Goal: Check status: Check status

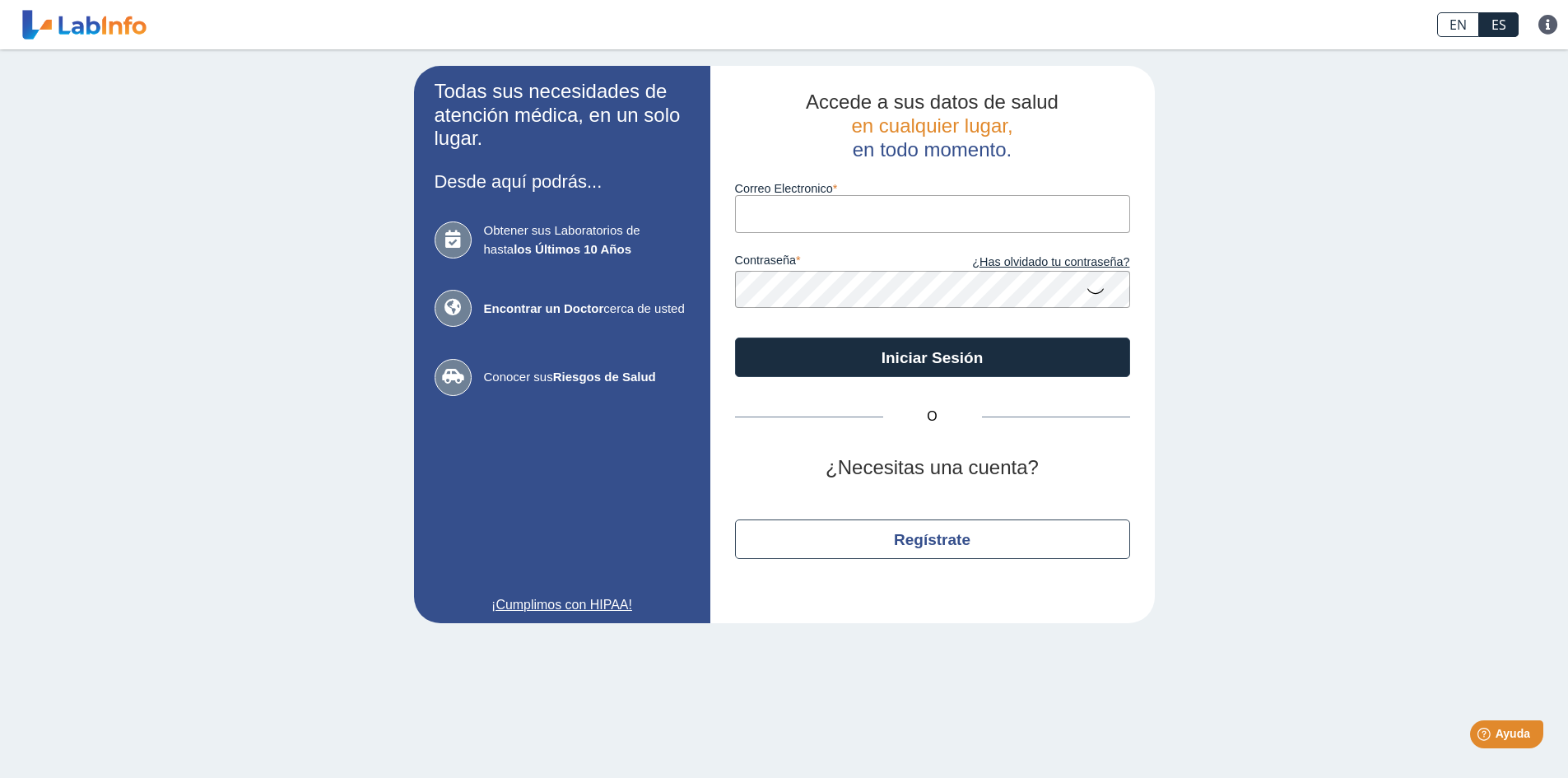
click at [772, 208] on input "Correo Electronico" at bounding box center [932, 213] width 395 height 37
type input "i"
type input "[EMAIL_ADDRESS][DOMAIN_NAME]"
click at [735, 338] on button "Iniciar Sesión" at bounding box center [932, 358] width 395 height 40
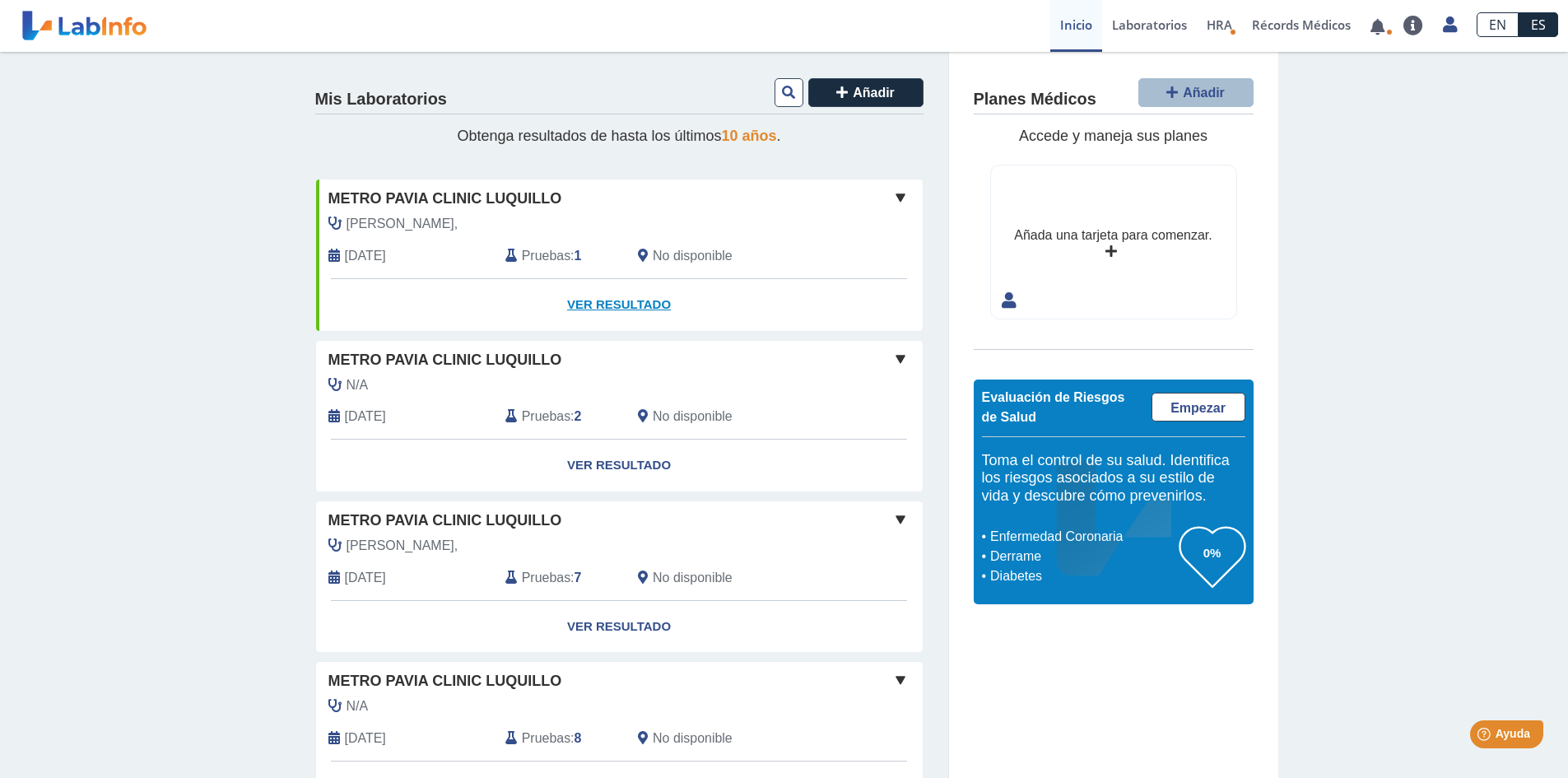
click at [595, 309] on link "Ver Resultado" at bounding box center [619, 305] width 607 height 52
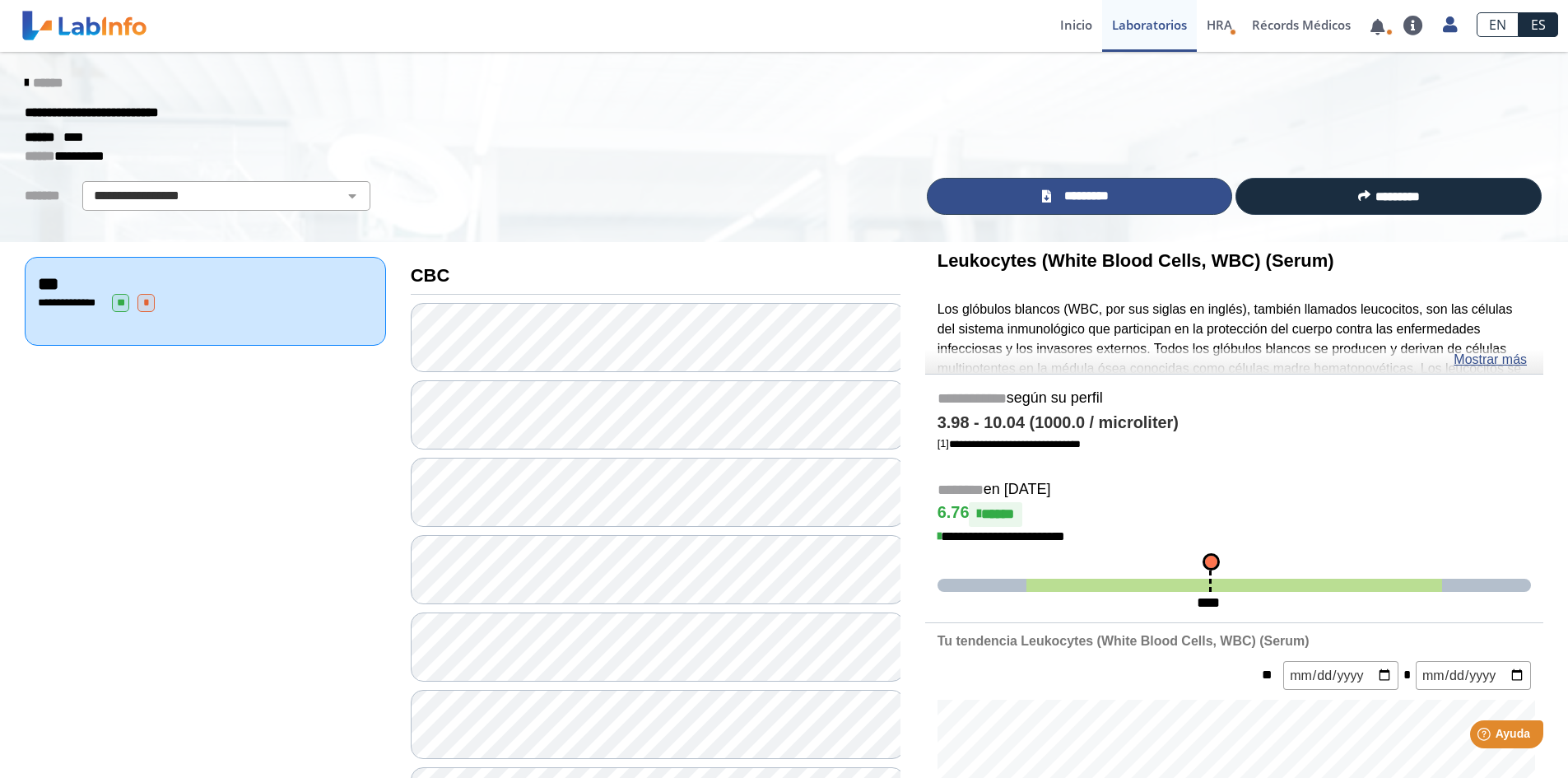
click at [1053, 209] on link "*********" at bounding box center [1080, 196] width 306 height 37
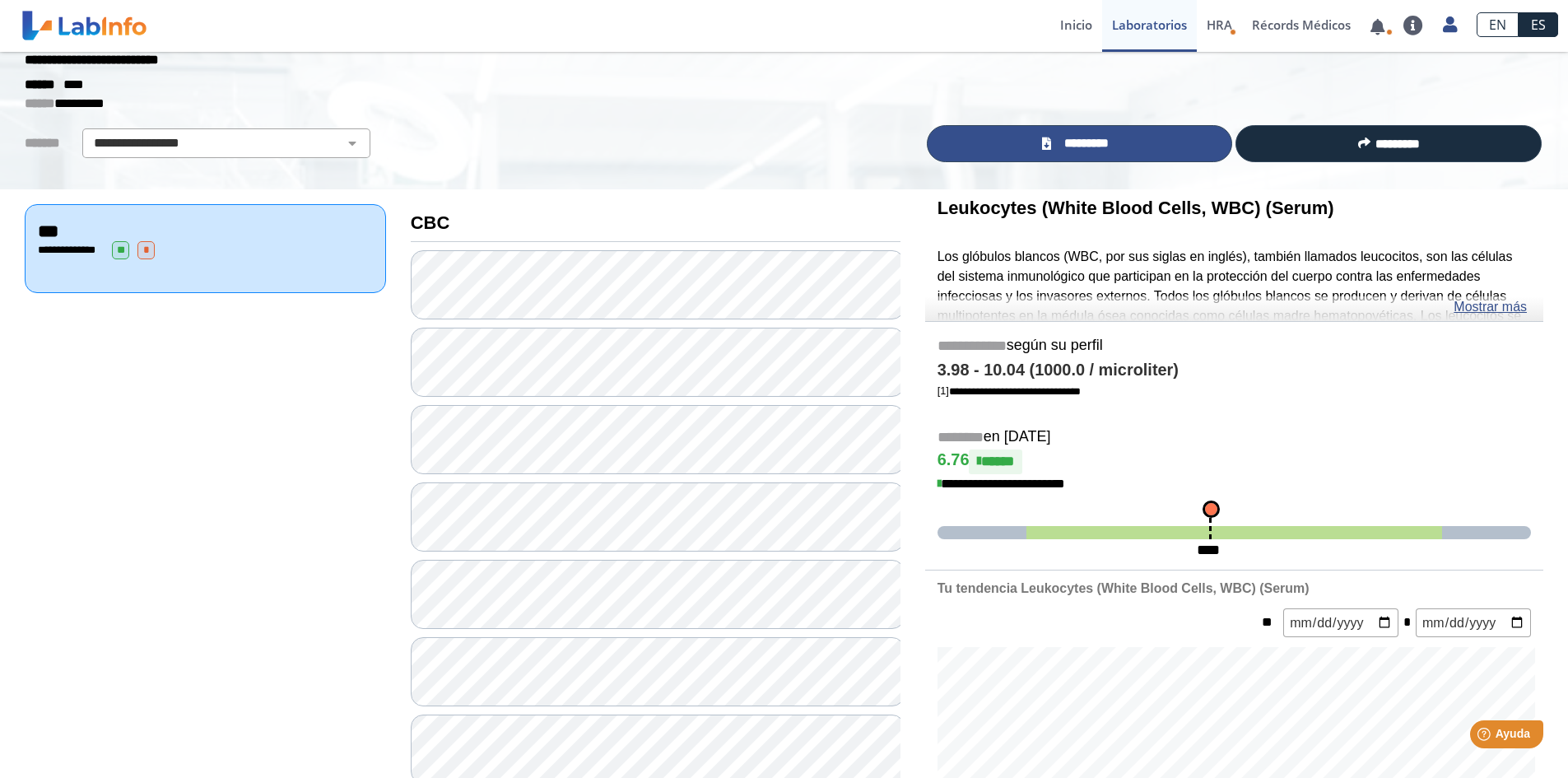
scroll to position [83, 0]
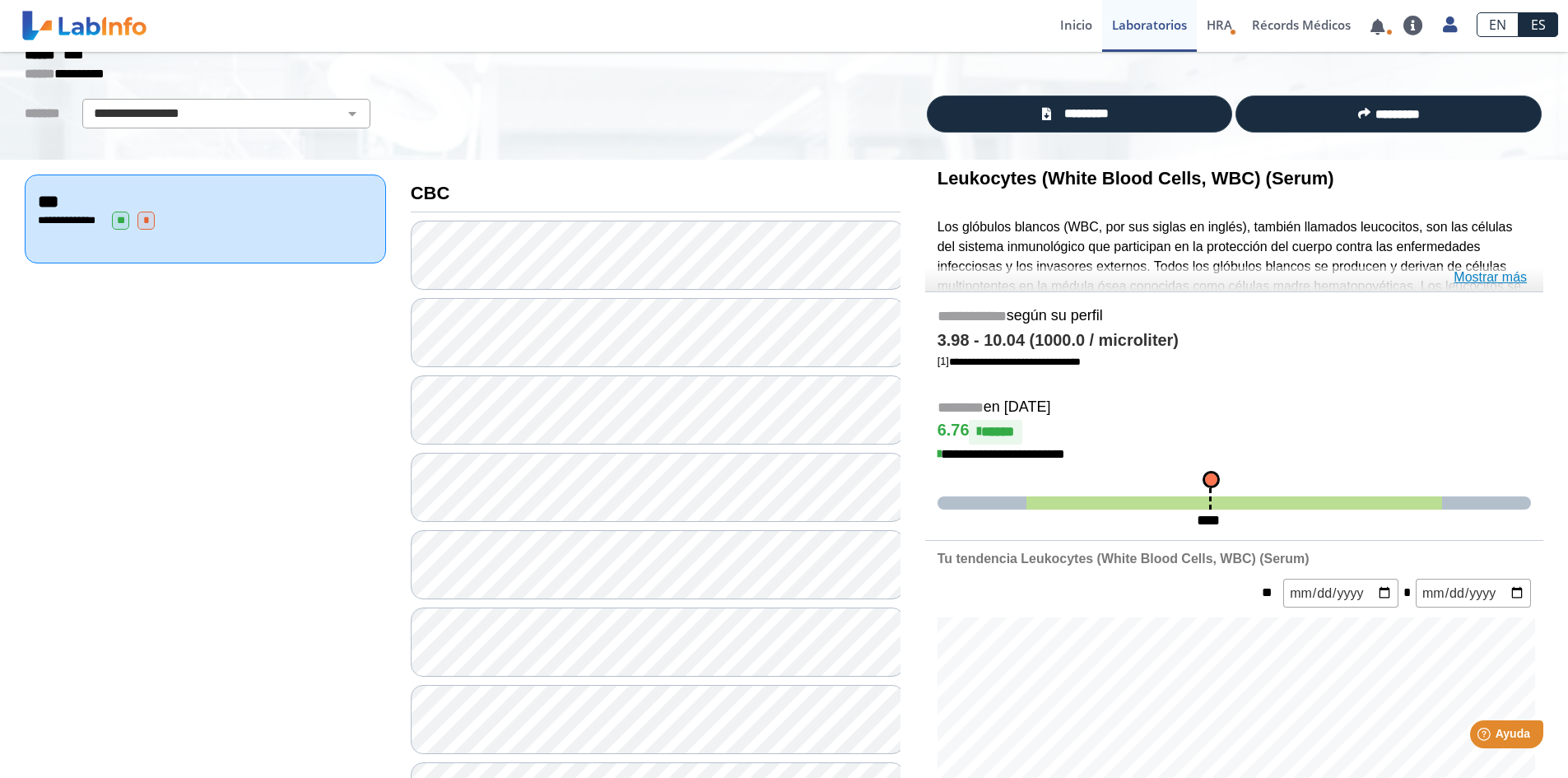
click at [1468, 275] on link "Mostrar más" at bounding box center [1490, 277] width 73 height 20
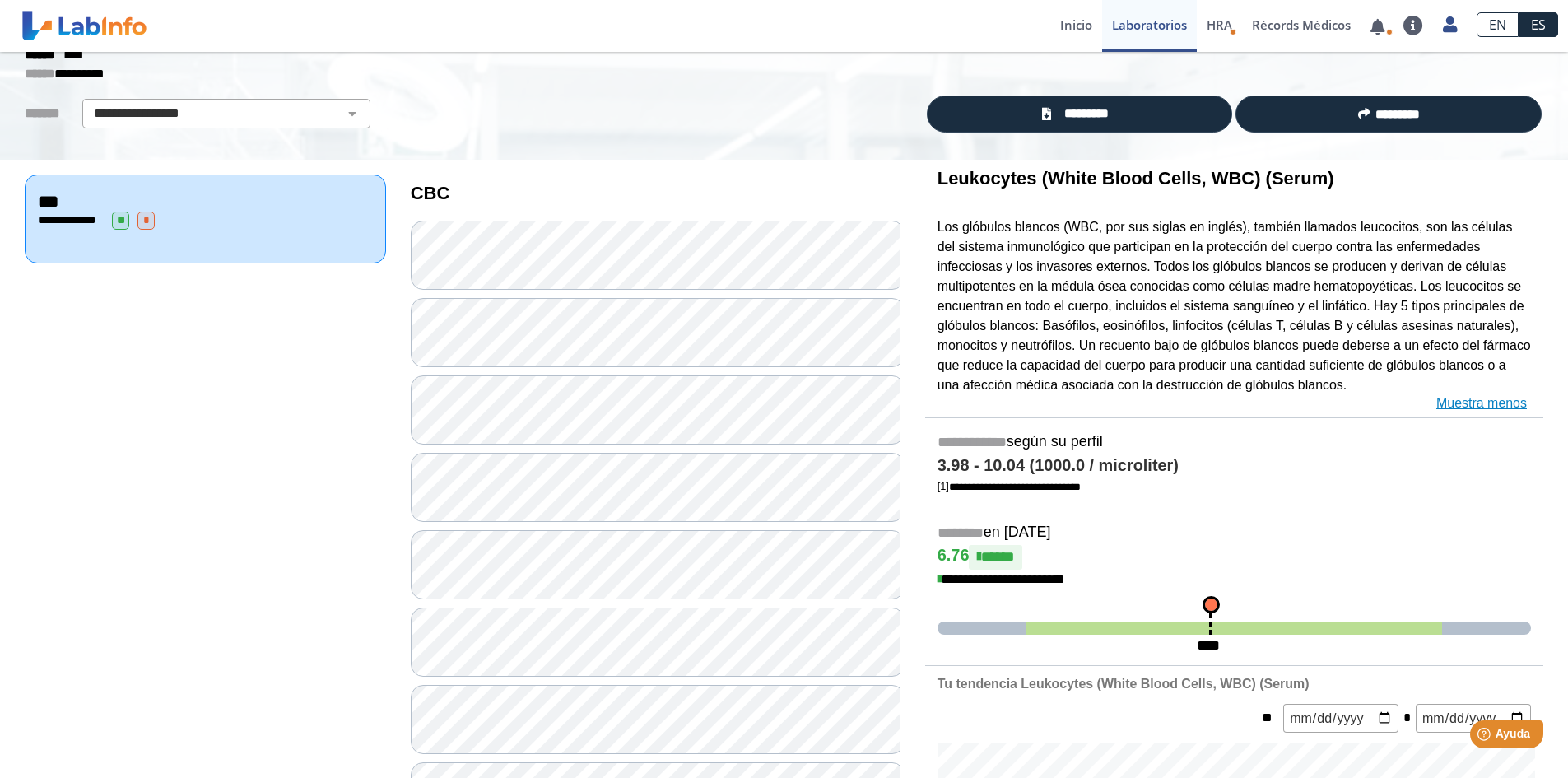
click at [1466, 402] on link "Muestra menos" at bounding box center [1481, 403] width 90 height 20
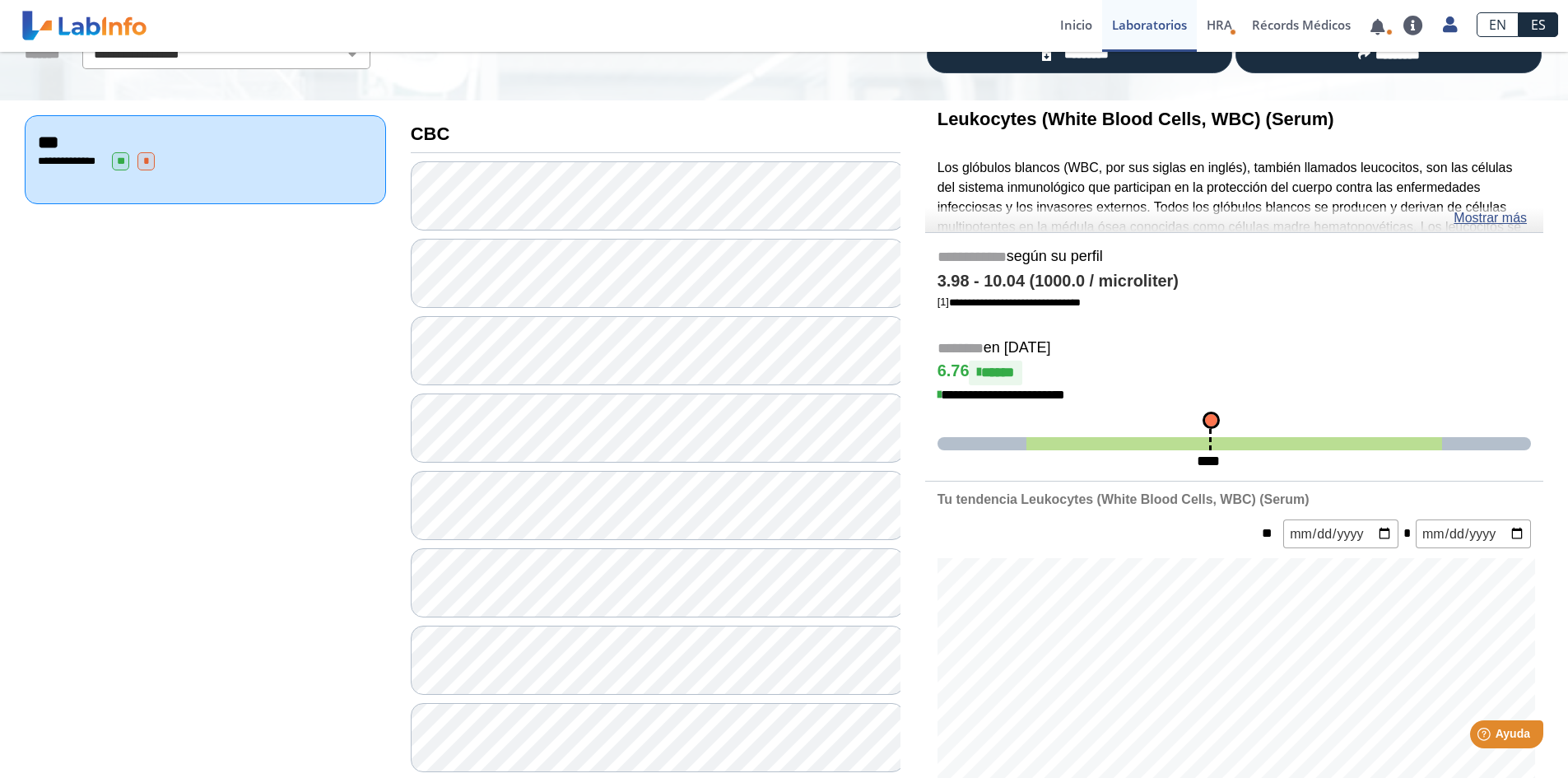
scroll to position [165, 0]
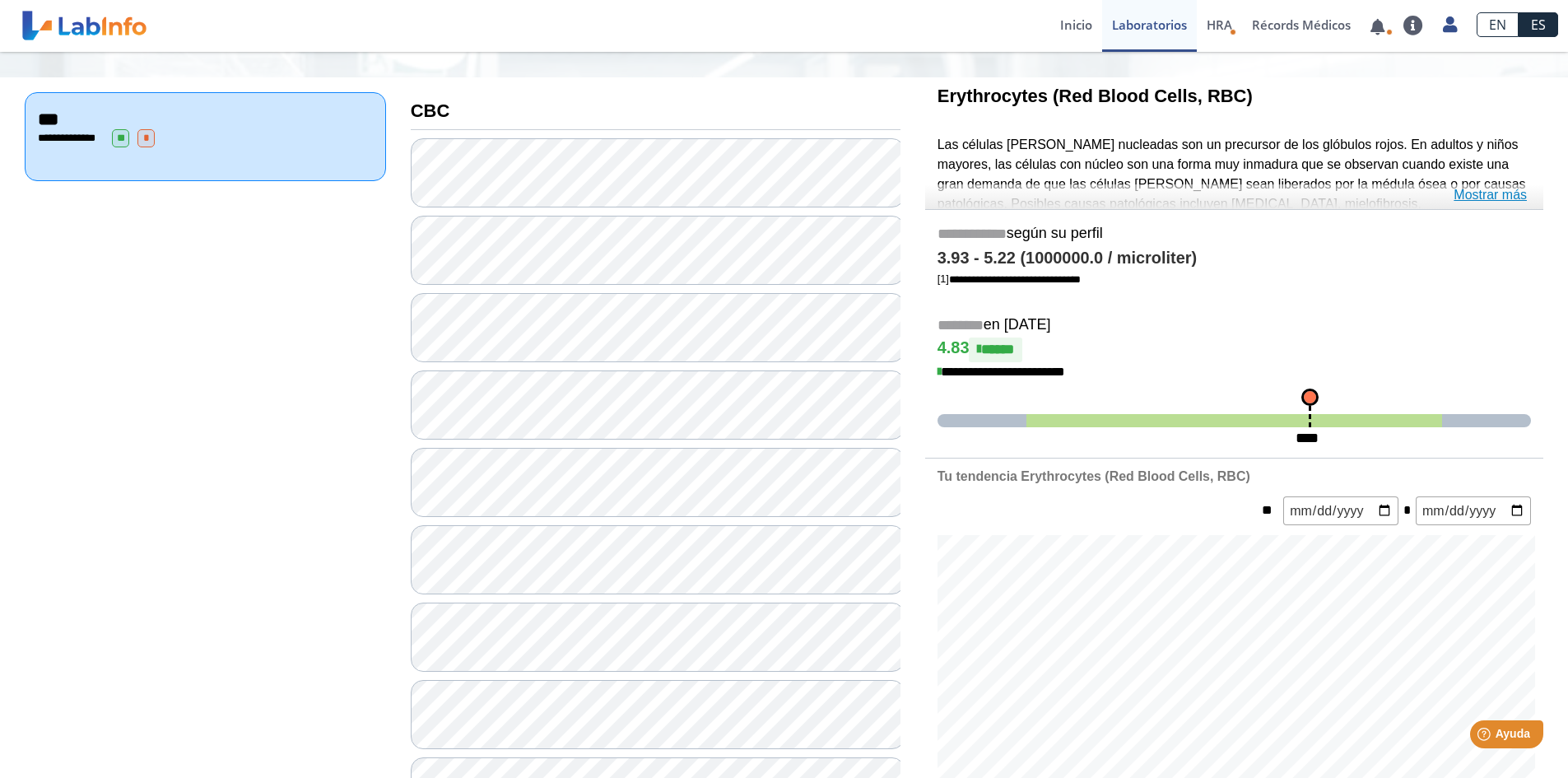
click at [1474, 194] on link "Mostrar más" at bounding box center [1490, 195] width 73 height 20
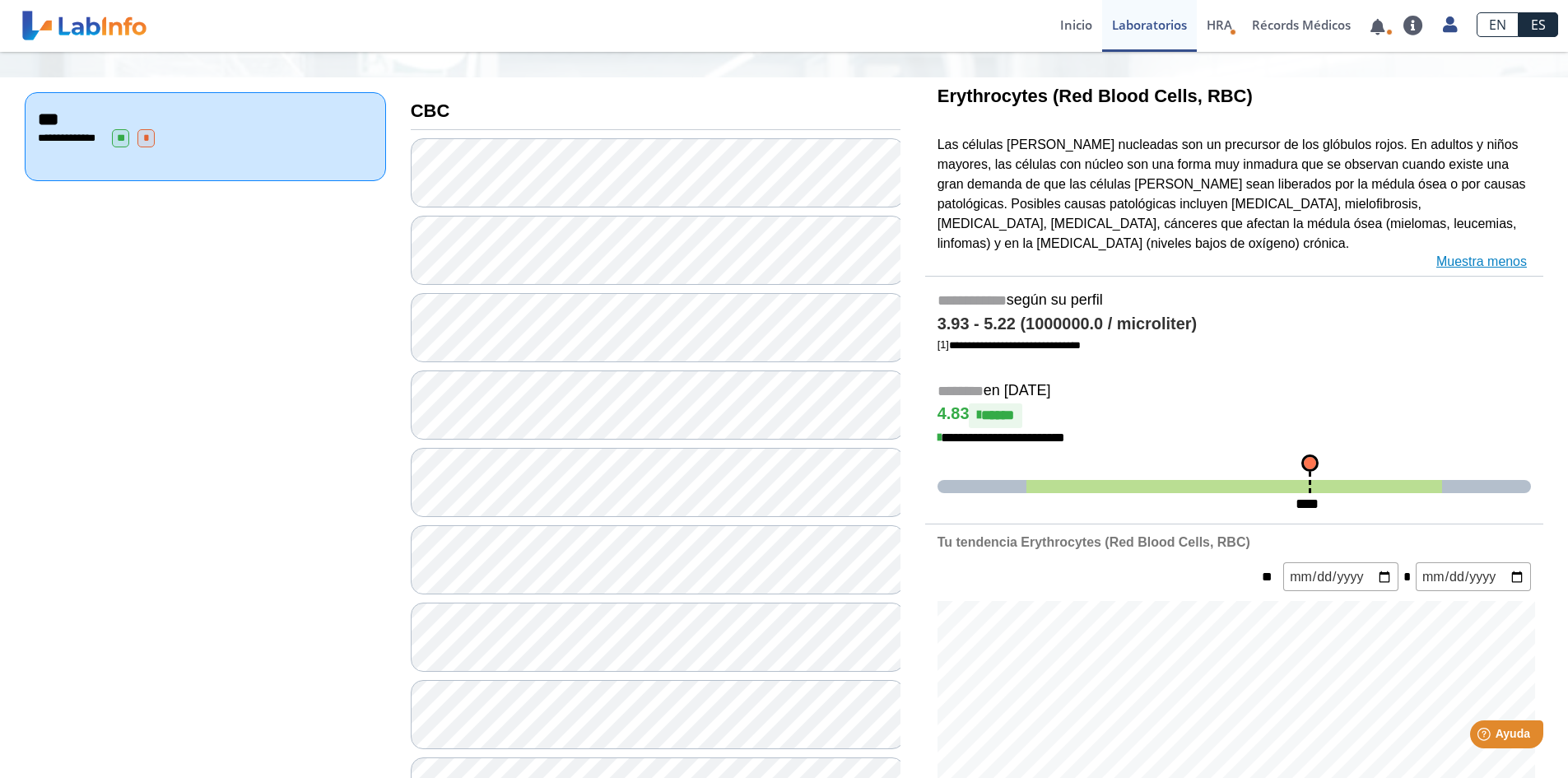
click at [1459, 252] on link "Muestra menos" at bounding box center [1481, 261] width 90 height 20
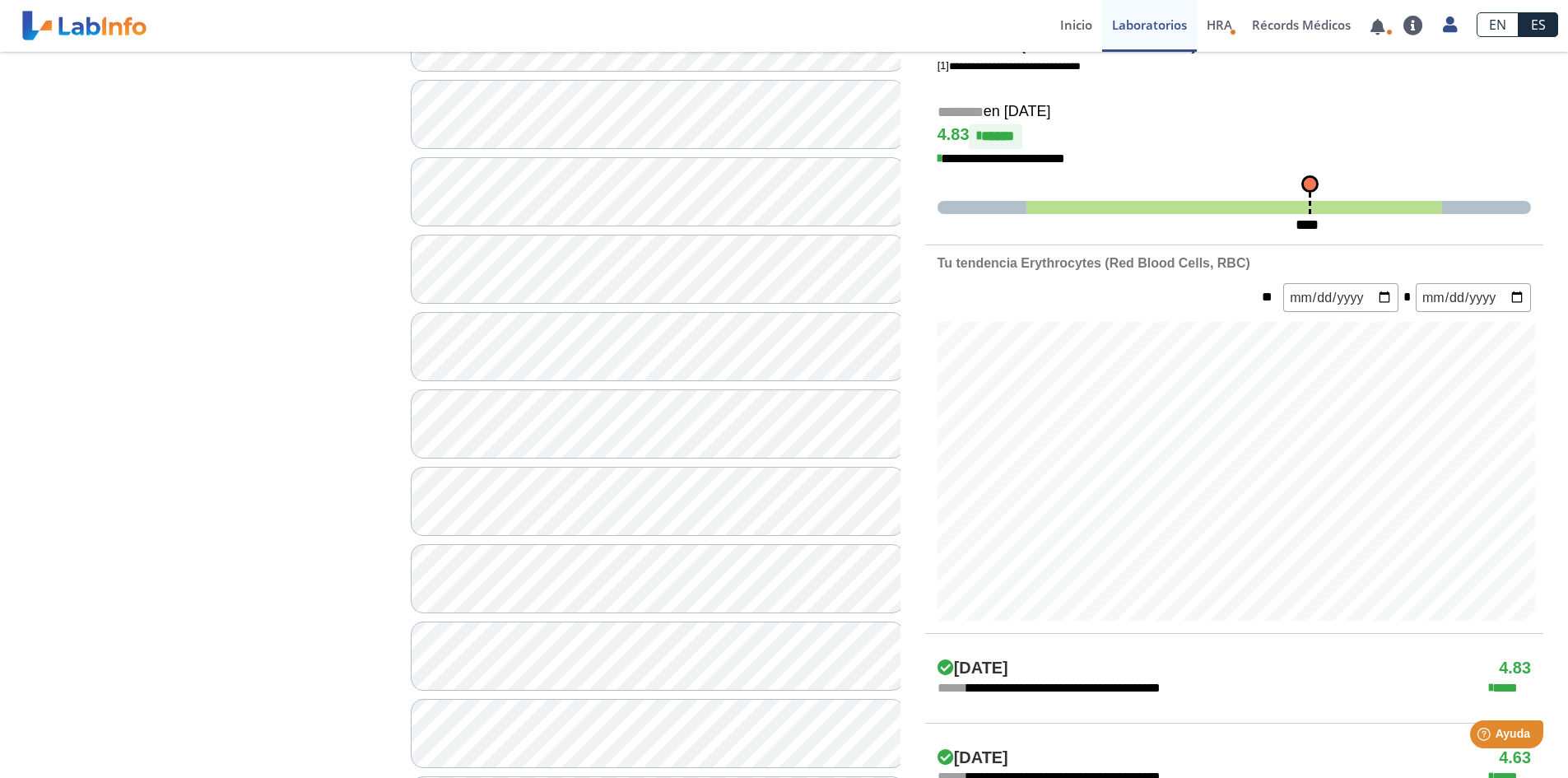
scroll to position [329, 0]
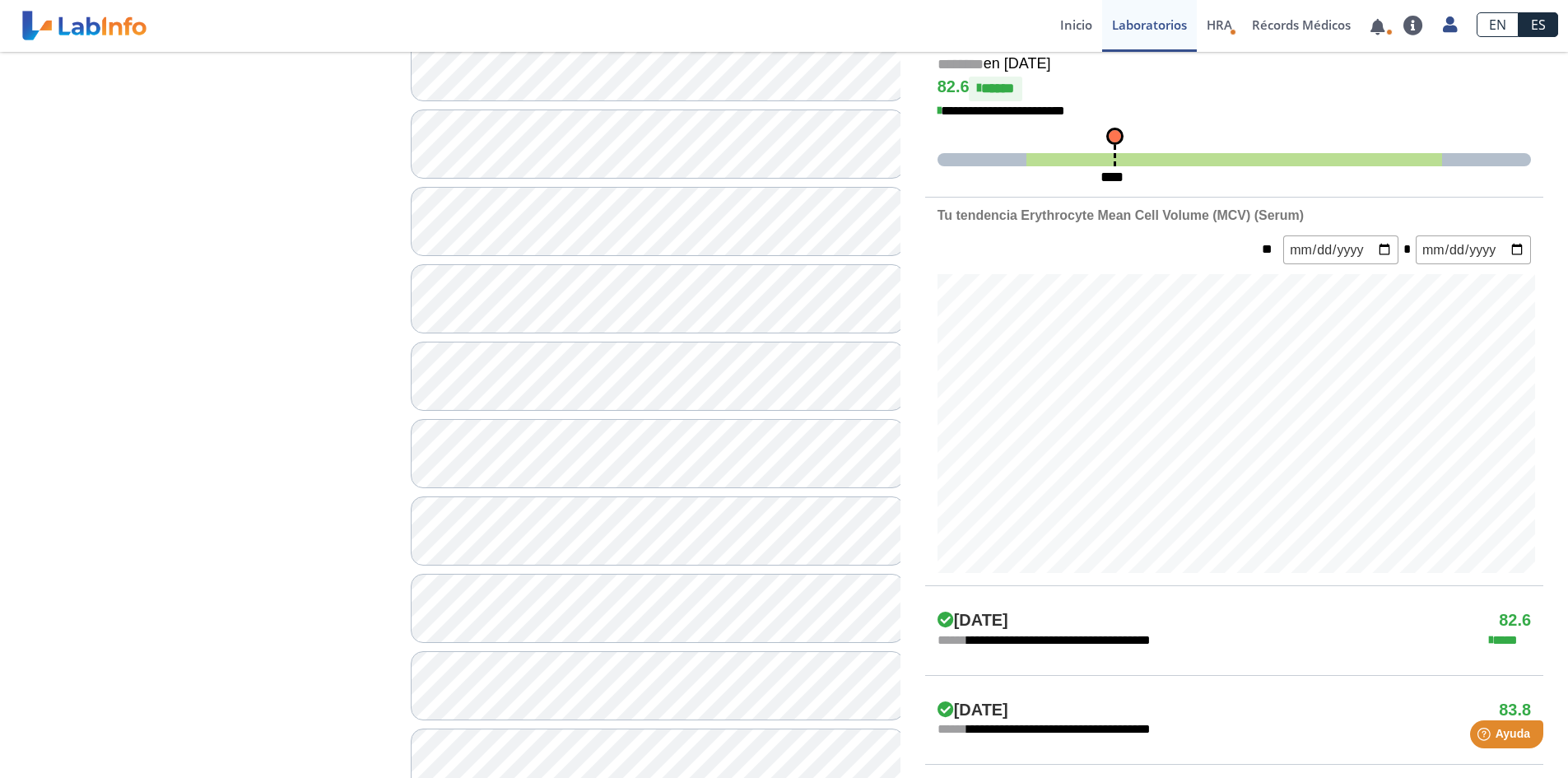
scroll to position [83, 0]
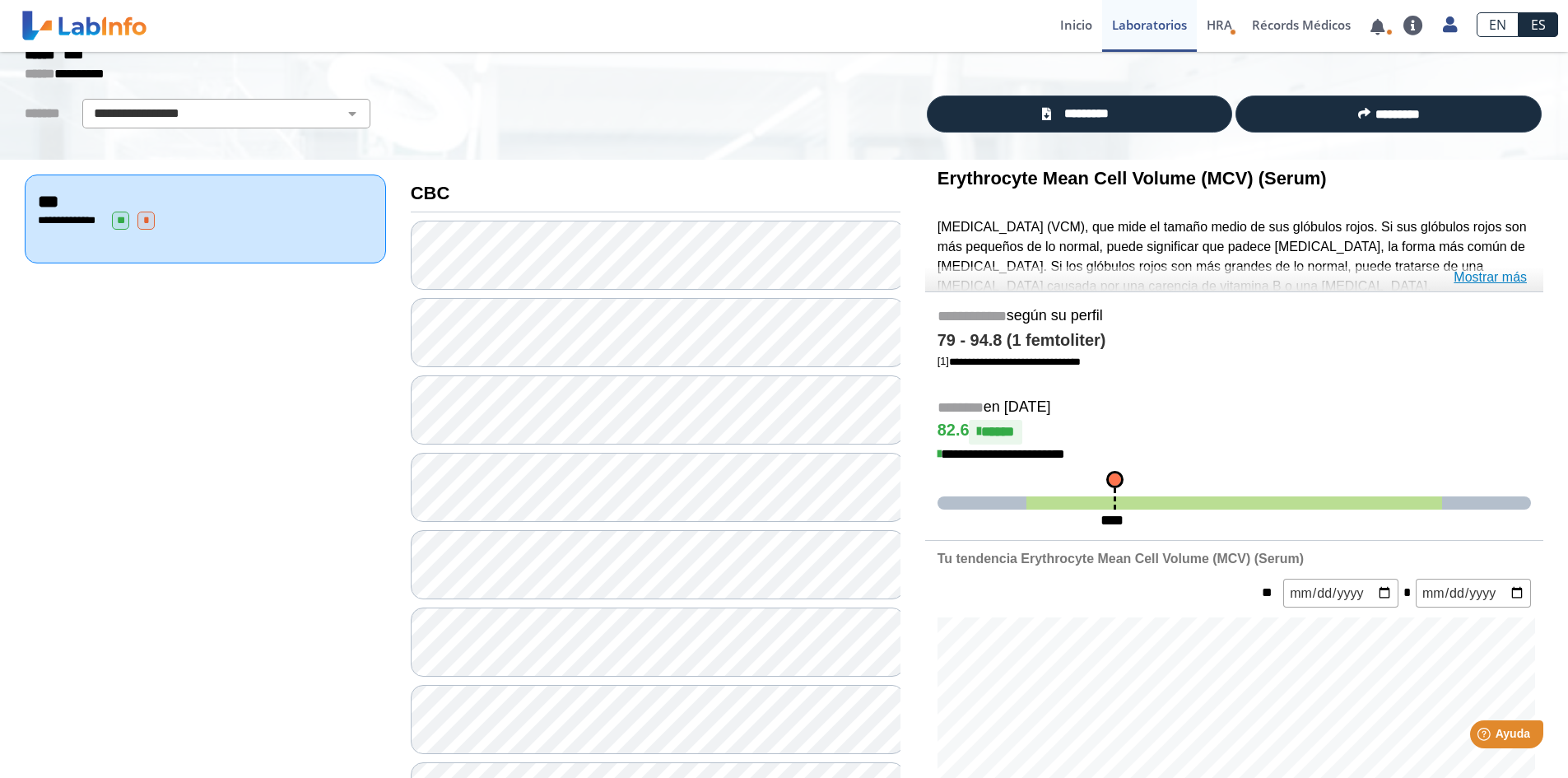
click at [1479, 271] on link "Mostrar más" at bounding box center [1490, 277] width 73 height 20
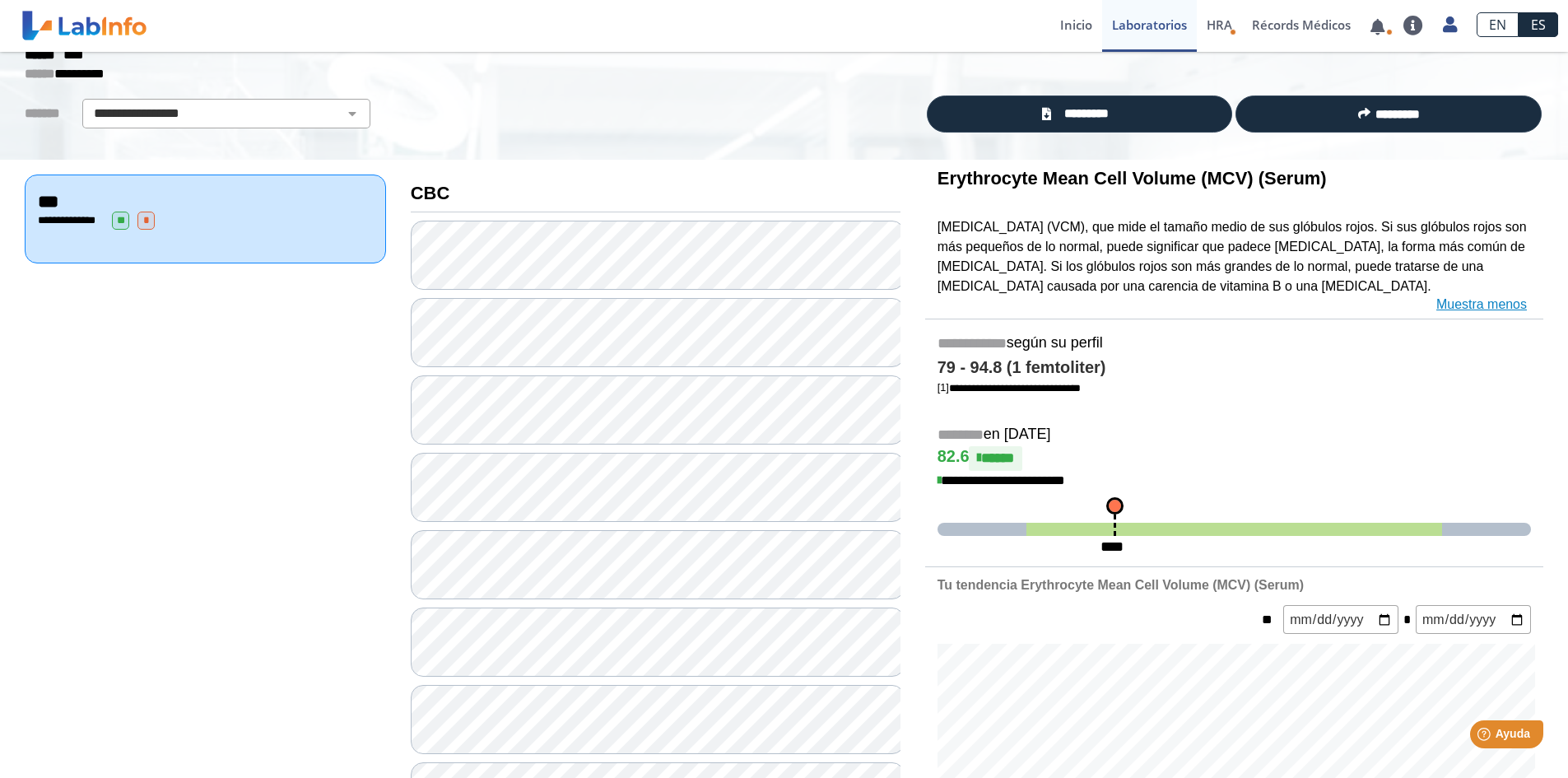
click at [1475, 299] on link "Muestra menos" at bounding box center [1481, 304] width 90 height 20
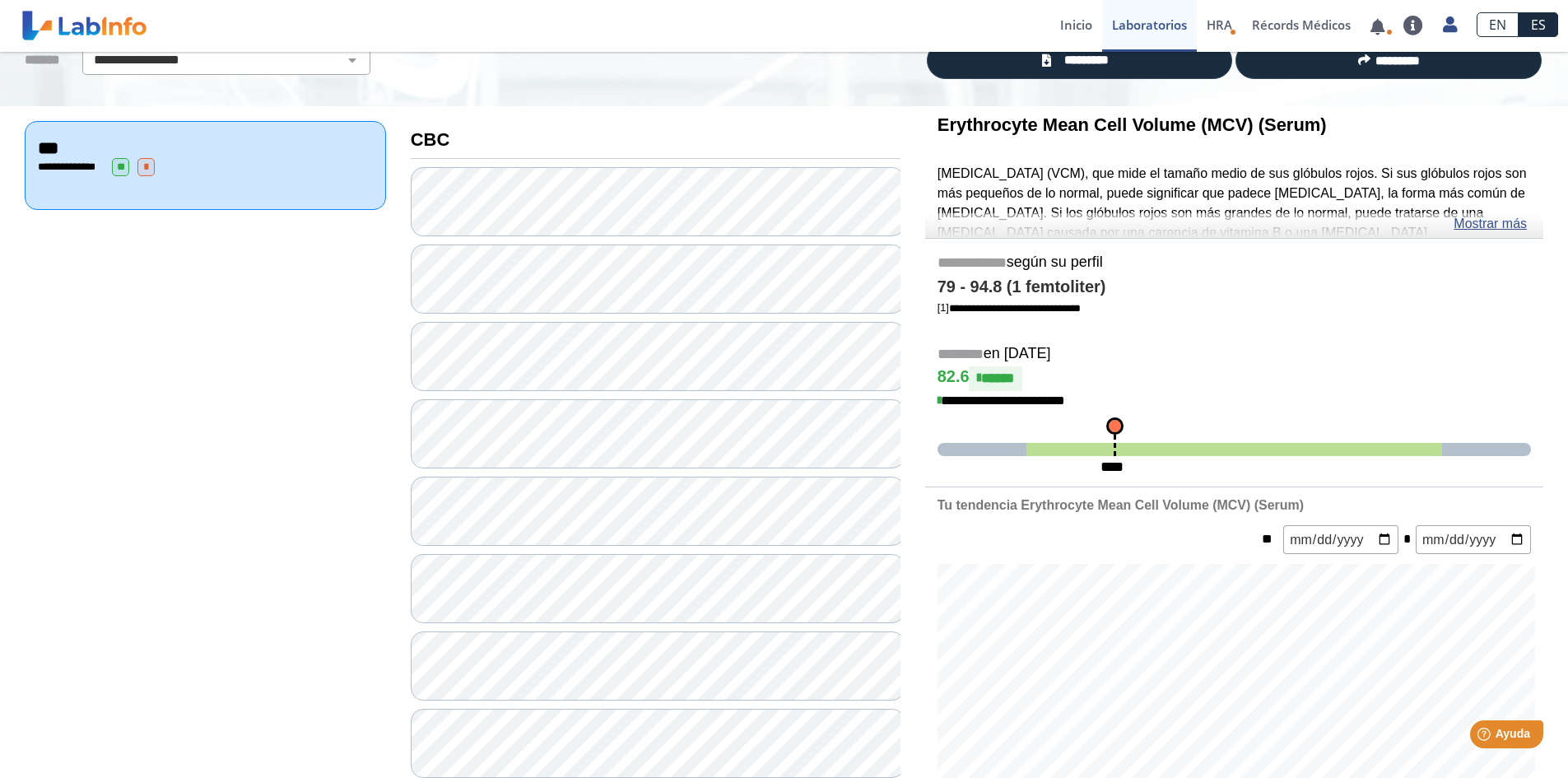
scroll to position [165, 0]
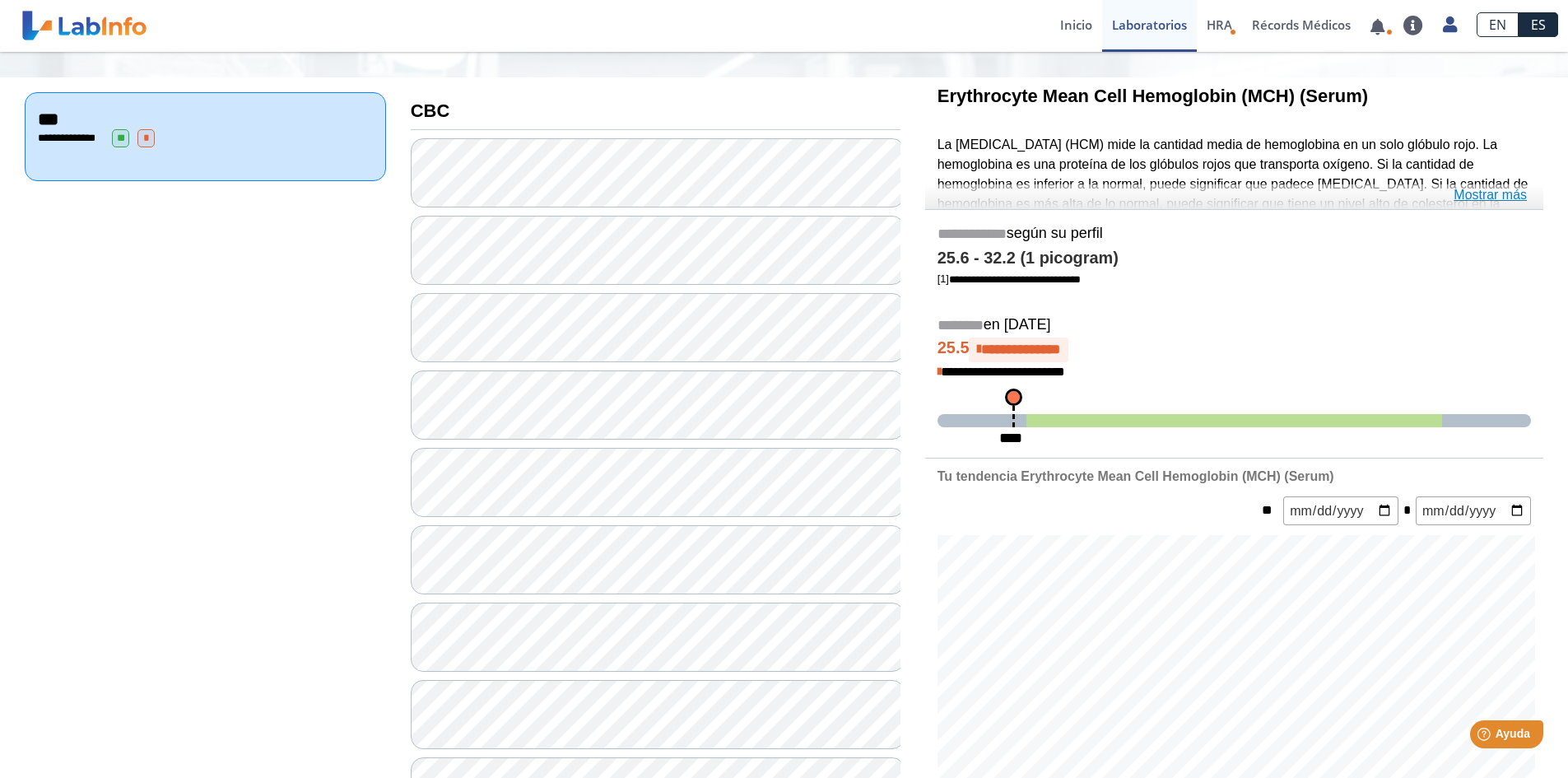
click at [1466, 187] on link "Mostrar más" at bounding box center [1490, 195] width 73 height 20
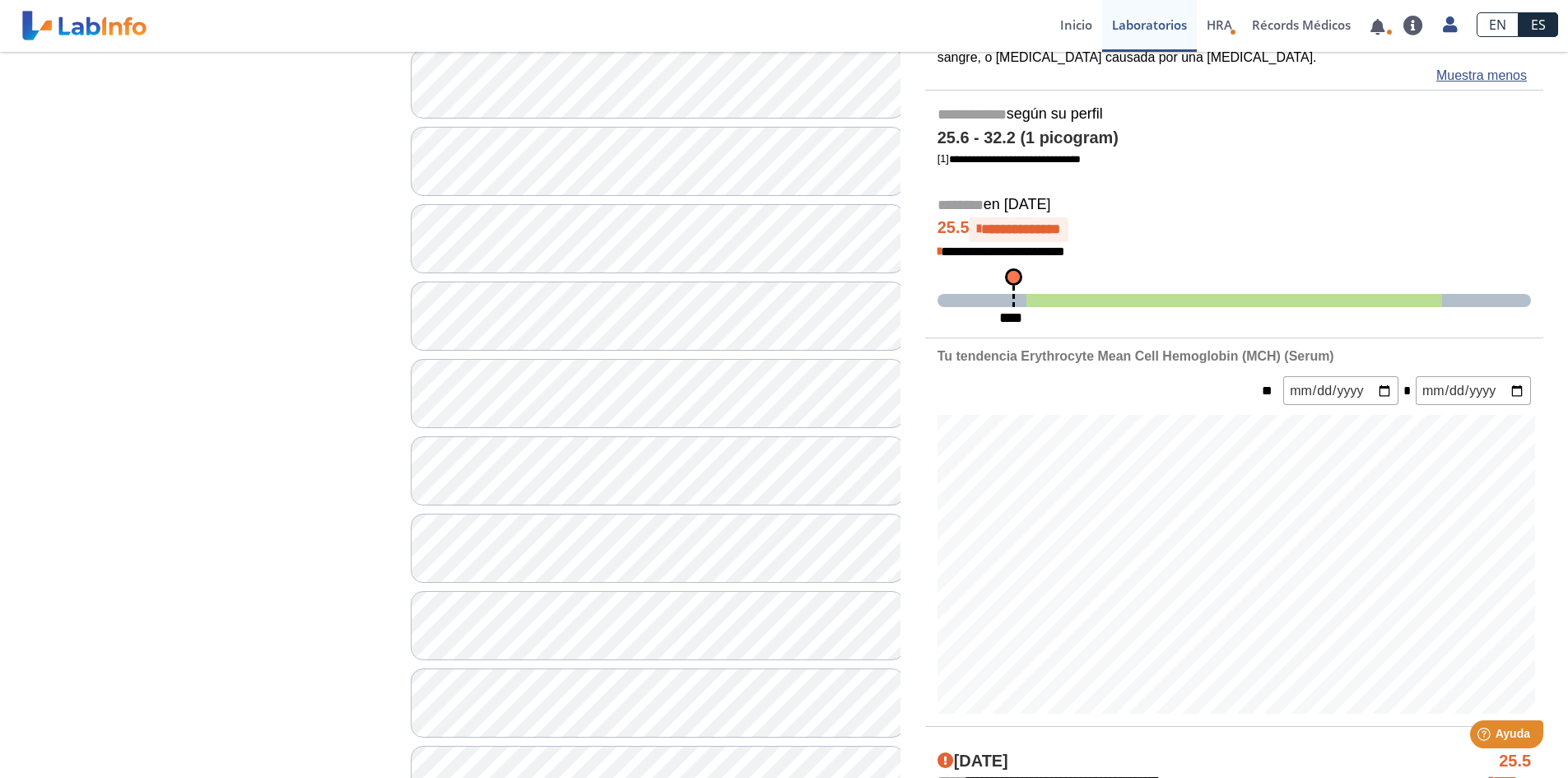
scroll to position [329, 0]
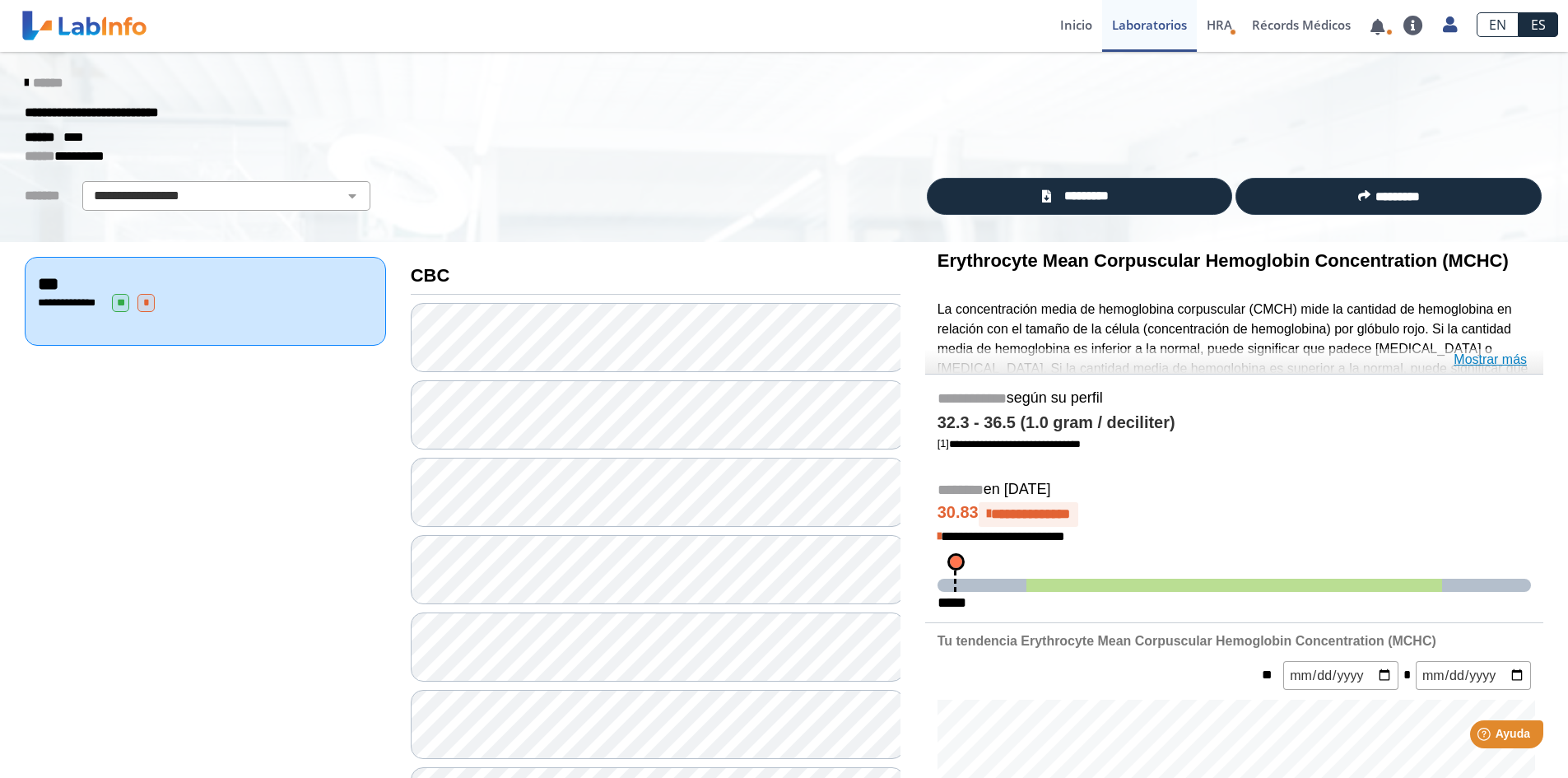
click at [1465, 355] on link "Mostrar más" at bounding box center [1490, 359] width 73 height 20
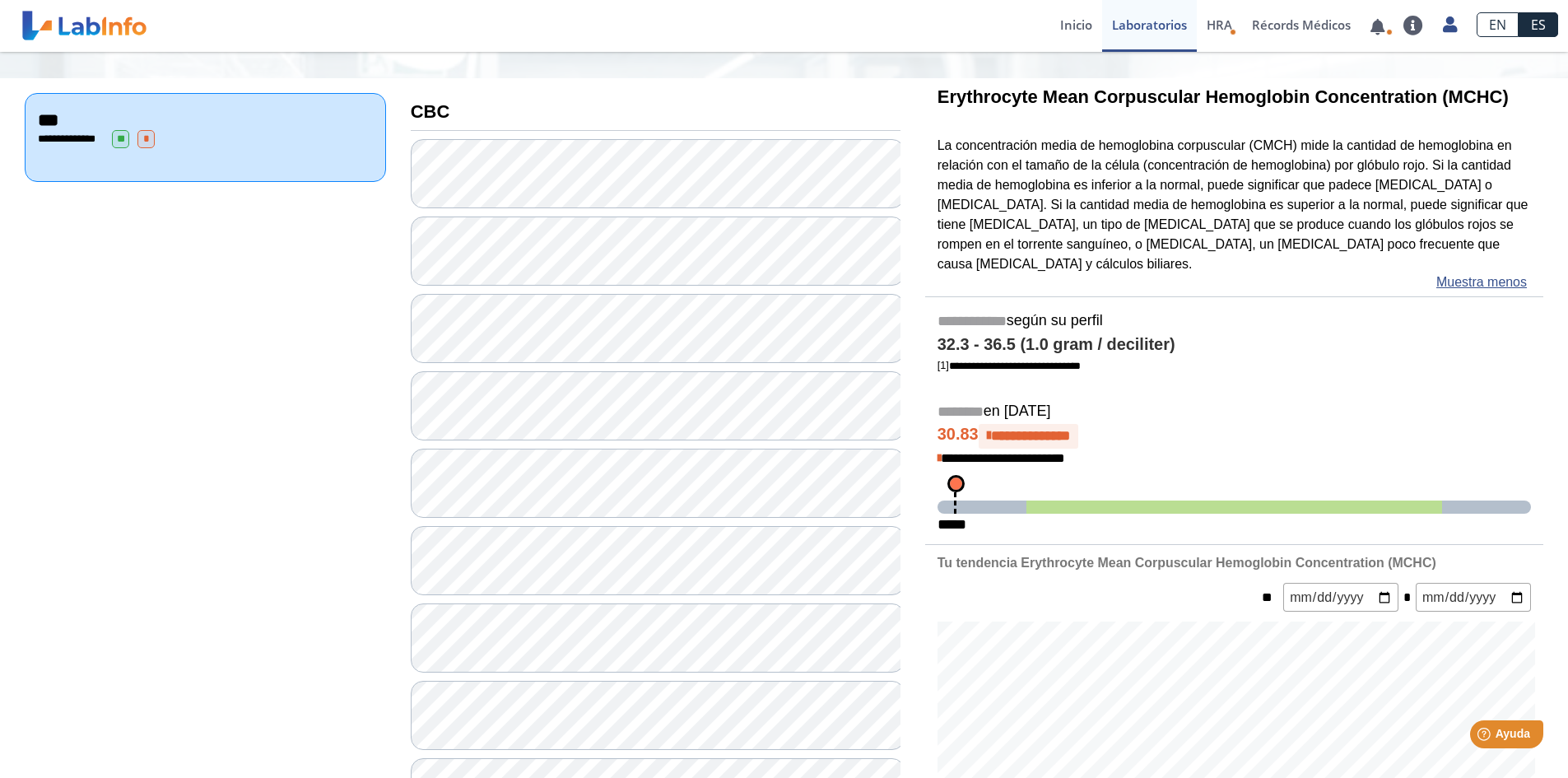
scroll to position [165, 0]
click at [1453, 274] on link "Muestra menos" at bounding box center [1481, 281] width 90 height 20
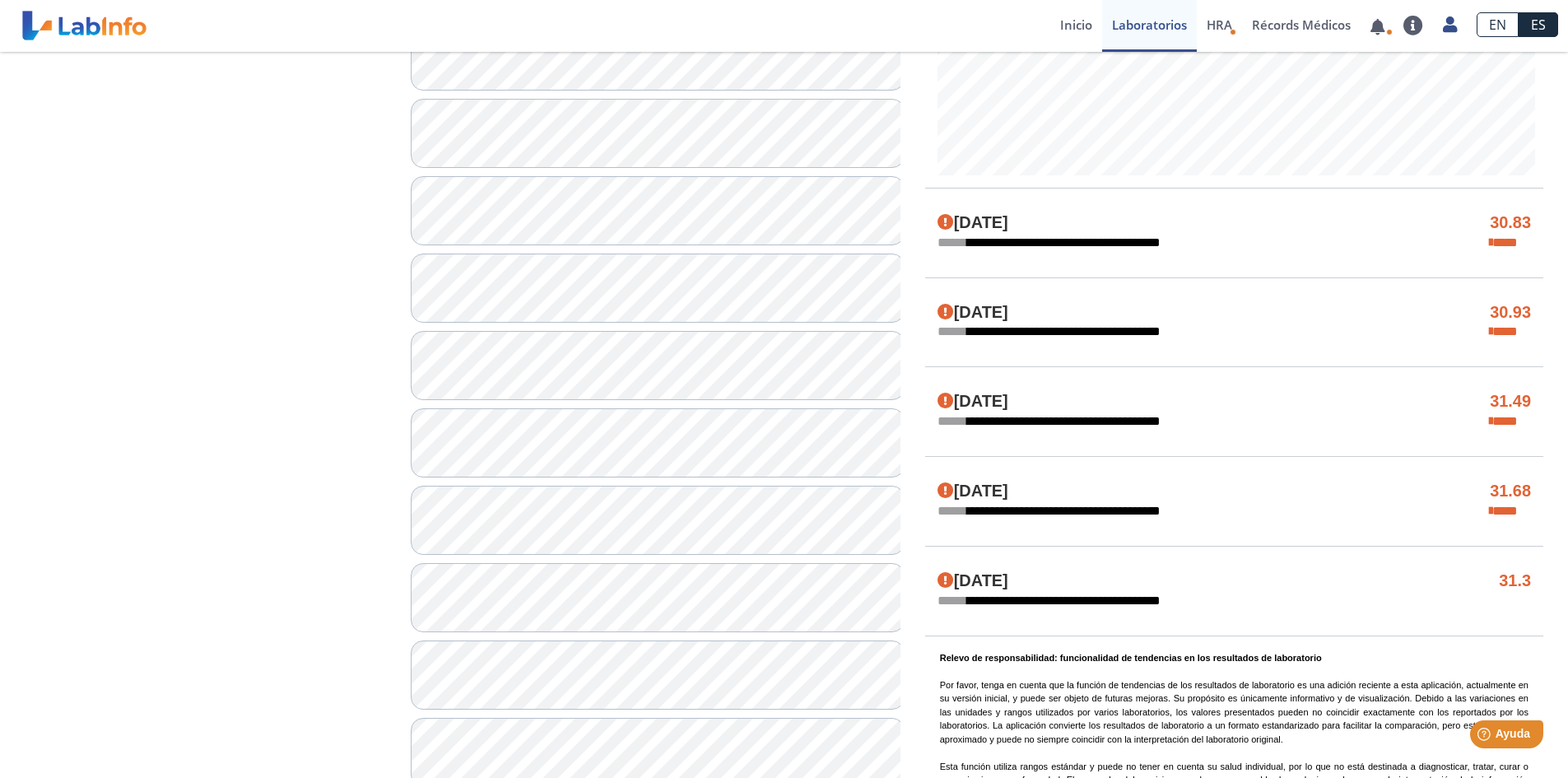
scroll to position [906, 0]
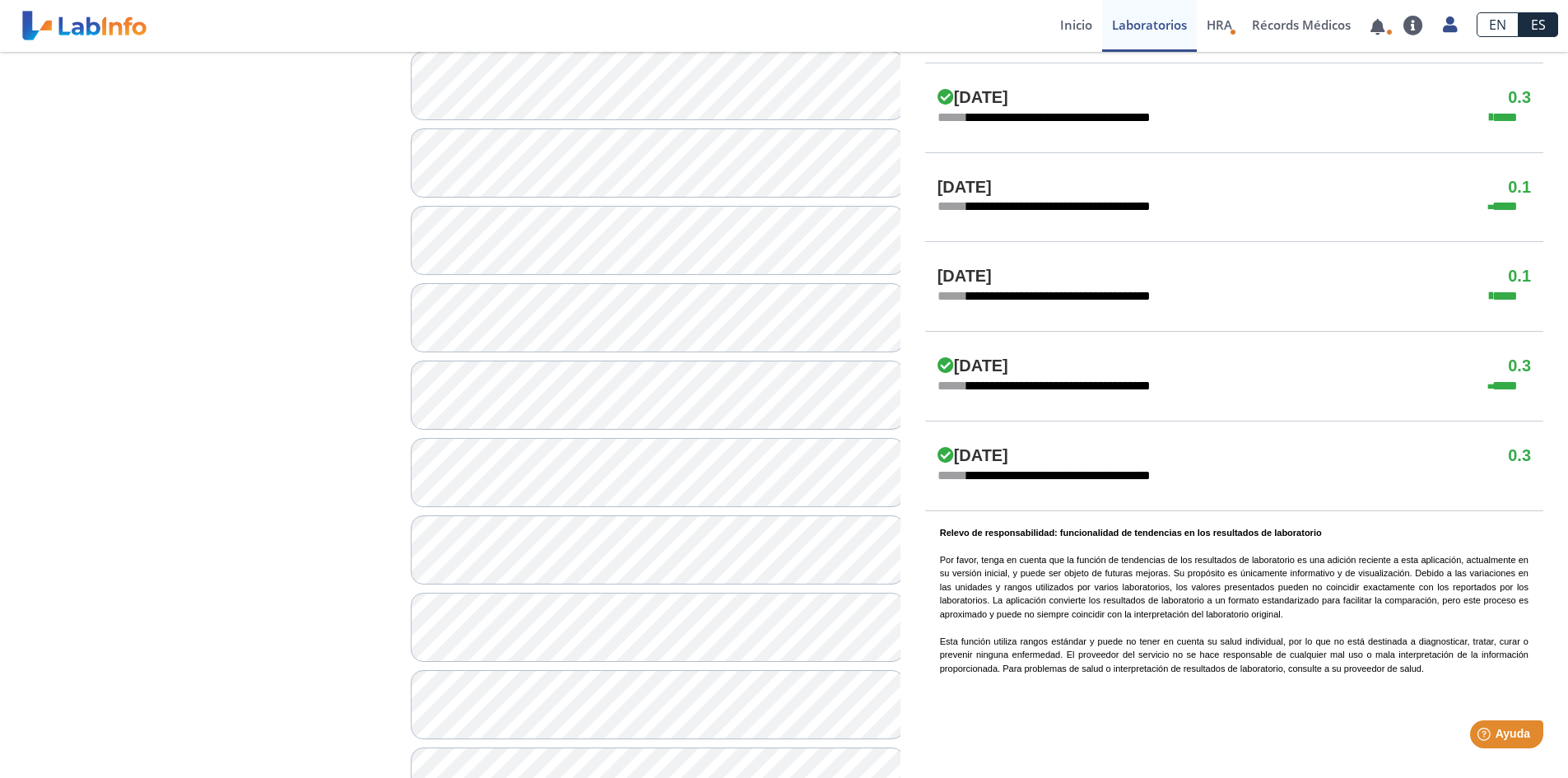
scroll to position [941, 0]
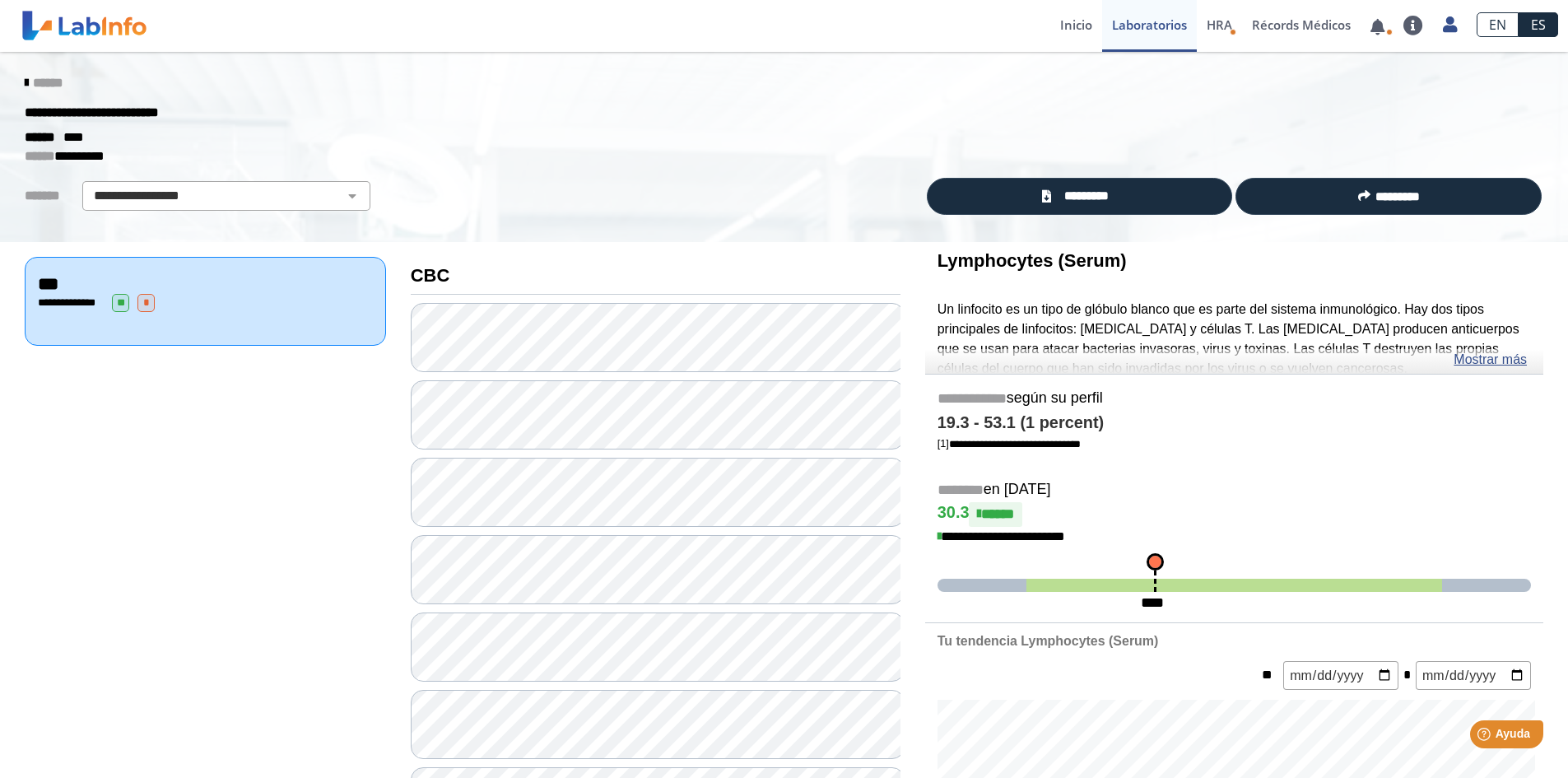
click at [33, 82] on span "******" at bounding box center [47, 83] width 29 height 12
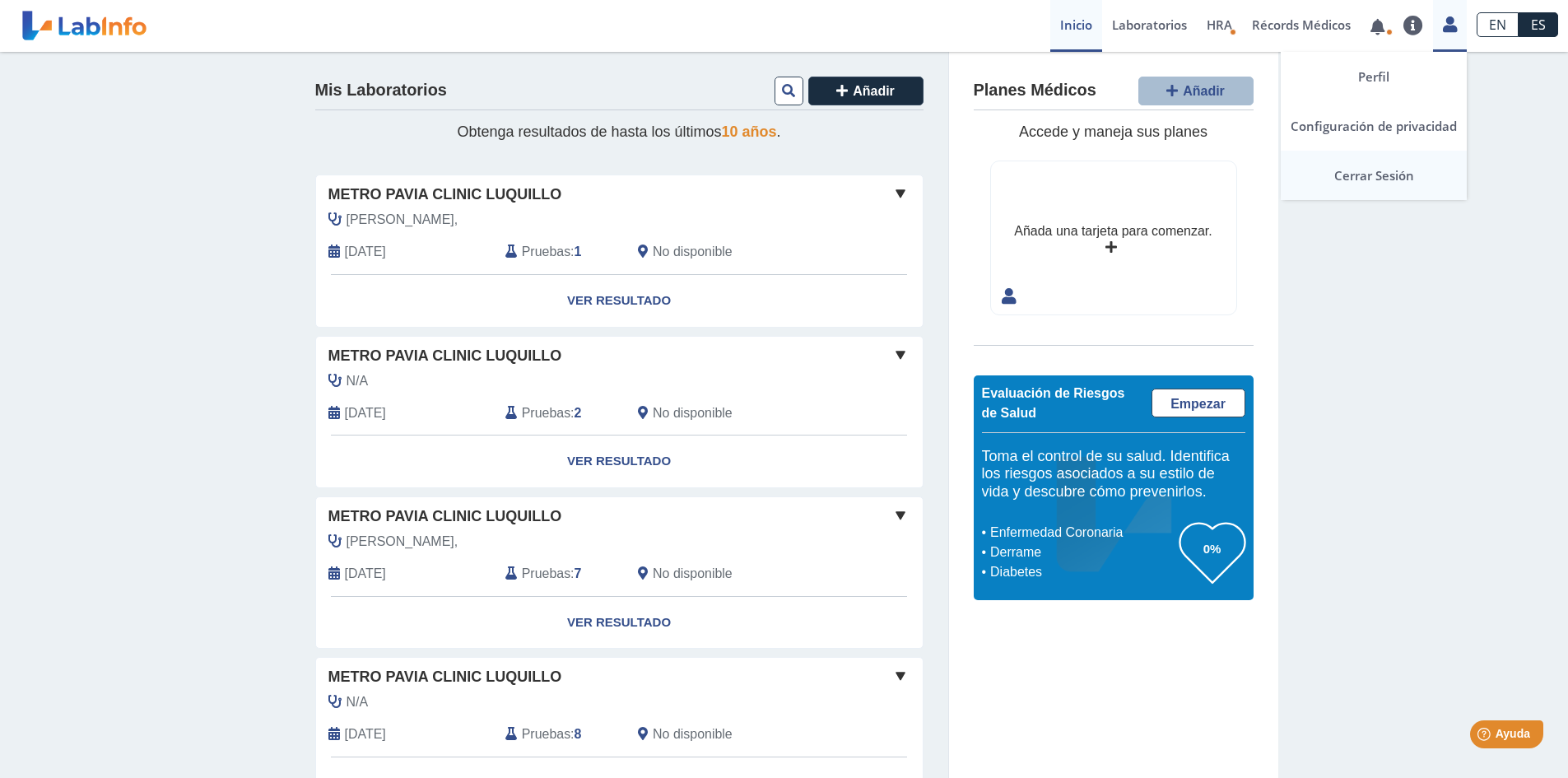
click at [1394, 181] on link "Cerrar Sesión" at bounding box center [1373, 175] width 186 height 49
